Goal: Answer question/provide support

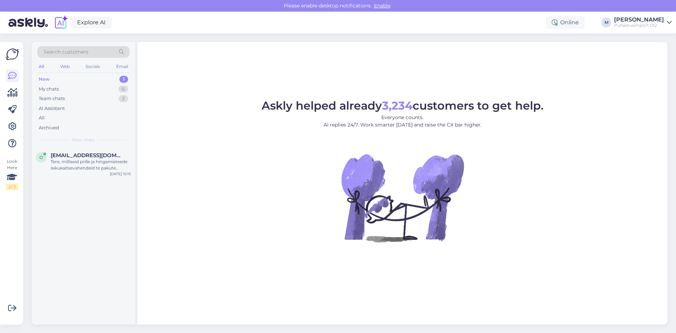
click at [82, 82] on div "New 1" at bounding box center [83, 79] width 92 height 10
click at [69, 162] on div "Tere, milliseid prille ja hingamisteede isikukaitsevahendeid te pakute happelis…" at bounding box center [91, 164] width 80 height 13
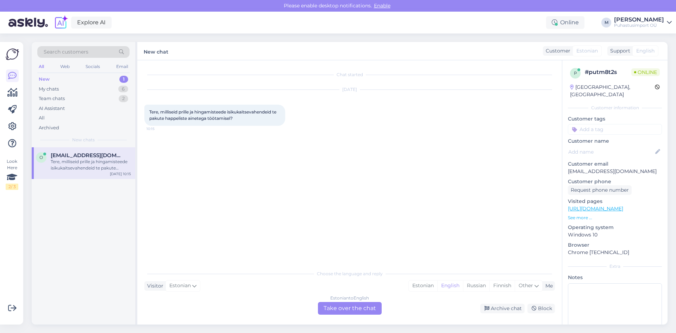
click at [350, 306] on div "Estonian to English Take over the chat" at bounding box center [350, 308] width 64 height 13
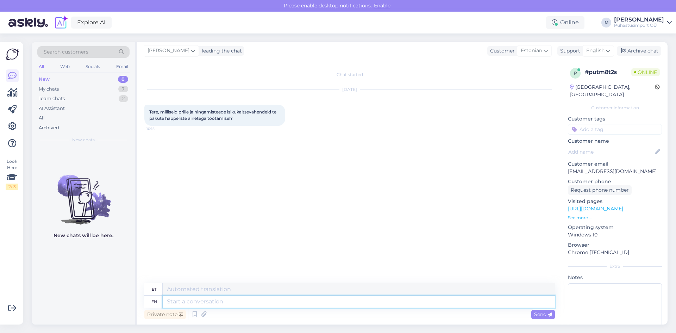
click at [208, 306] on textarea at bounding box center [359, 301] width 392 height 12
type textarea "Te"
type textarea "T-särk"
type textarea "Tere"
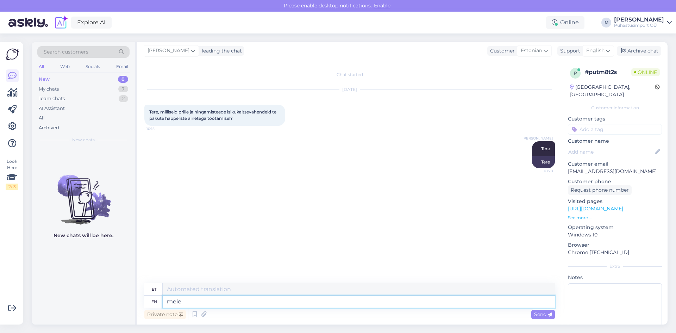
type textarea "meie"
type textarea "meie valik o"
type textarea "meie valik"
type textarea "meie valik on"
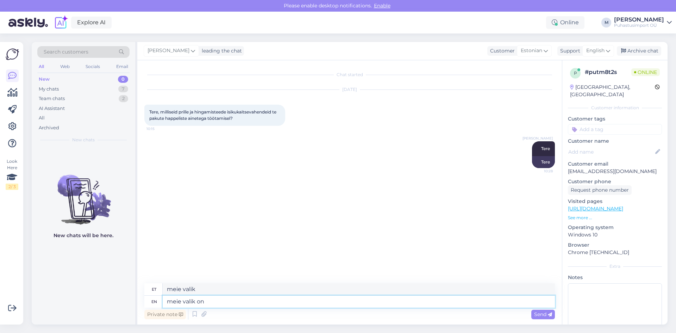
type textarea "meie valik on"
type textarea "meie valik on väike"
type textarea "vi"
type textarea "vii"
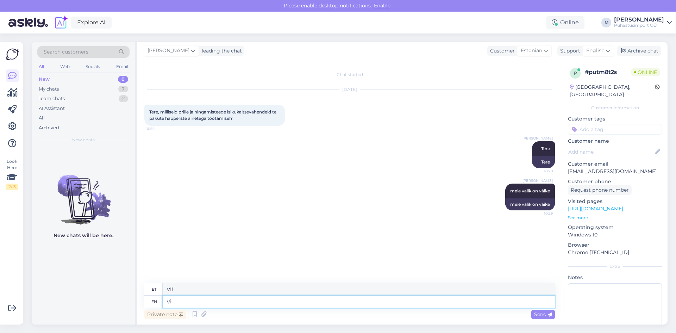
type textarea "v"
type textarea "vi"
type textarea "vii"
type textarea "vis"
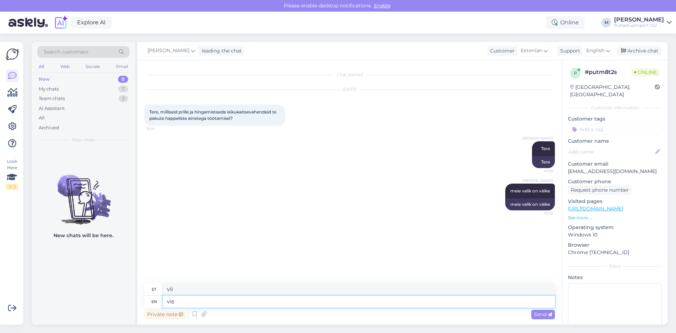
type textarea "visiitkaart"
type textarea "visil"
type textarea "visilx"
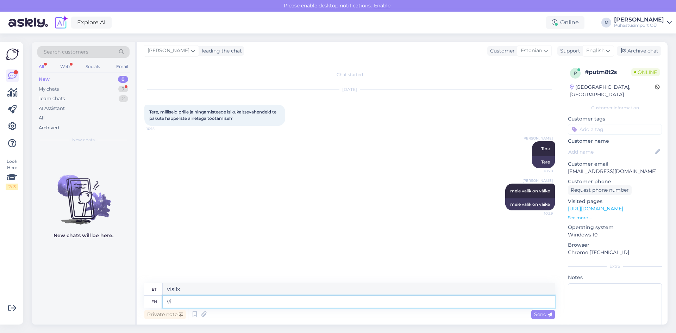
type textarea "v"
